Goal: Information Seeking & Learning: Compare options

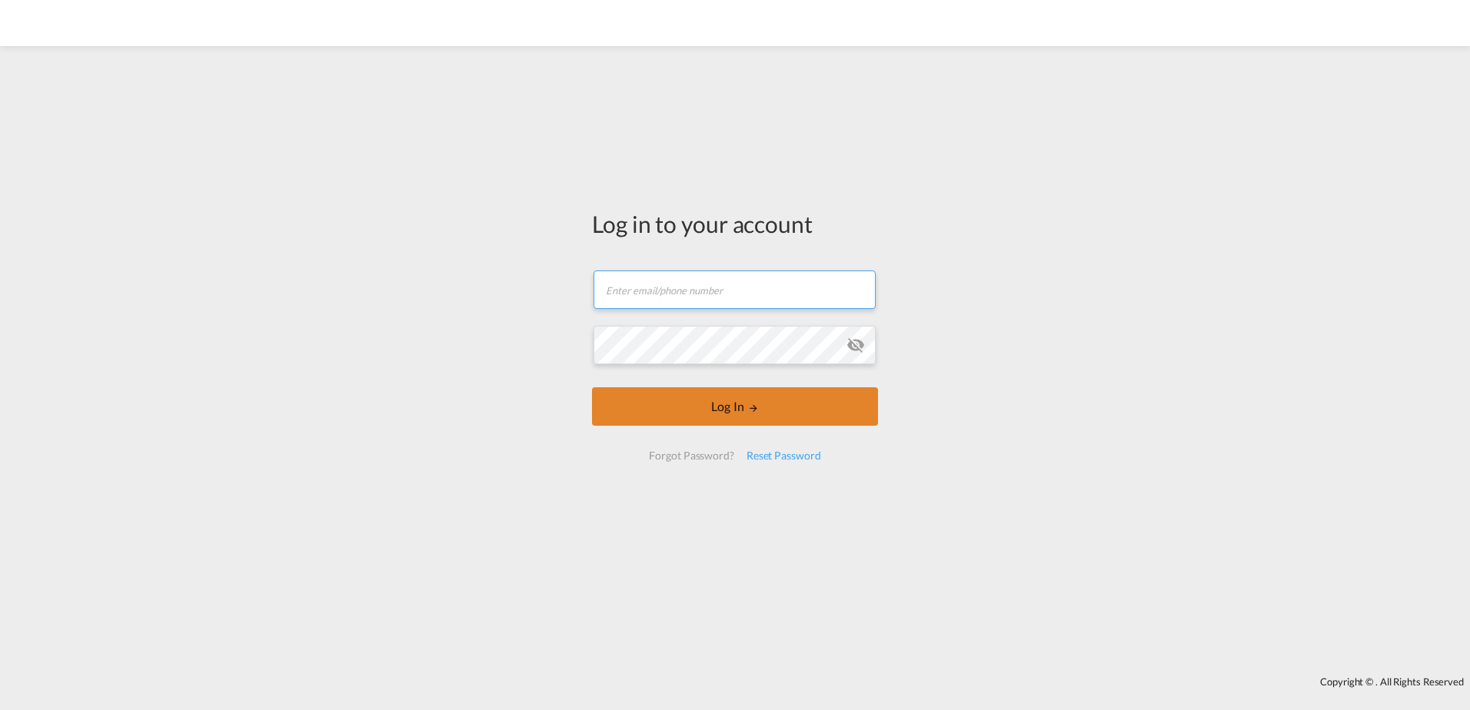
type input "[EMAIL_ADDRESS][DOMAIN_NAME]"
click at [724, 413] on button "Log In" at bounding box center [735, 407] width 286 height 38
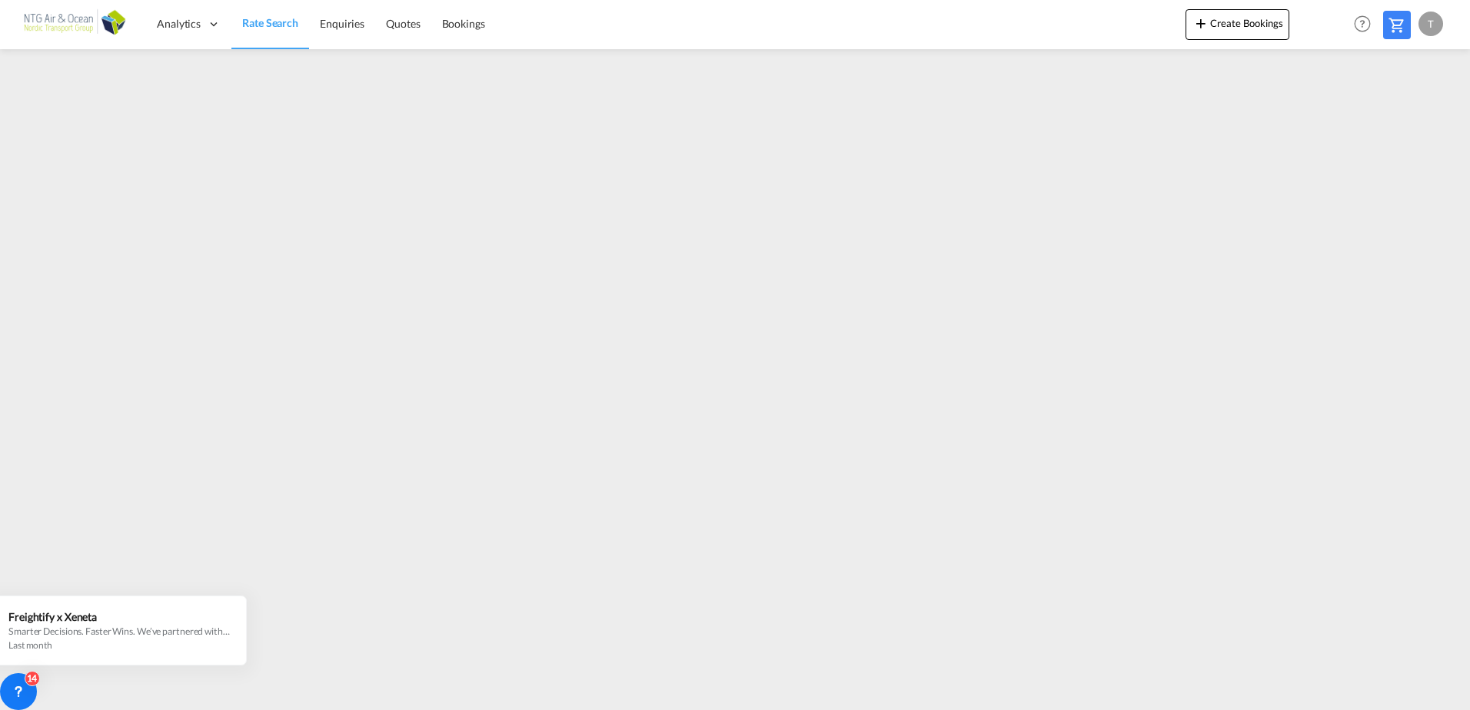
click at [258, 23] on span "Rate Search" at bounding box center [270, 22] width 56 height 13
